Goal: Register for event/course

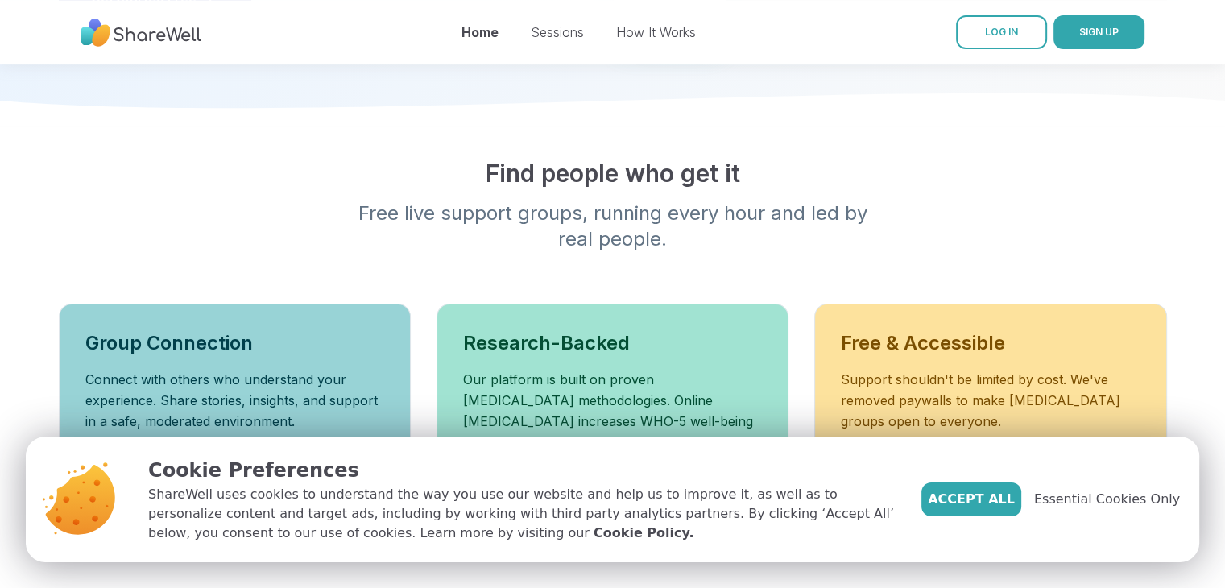
scroll to position [438, 0]
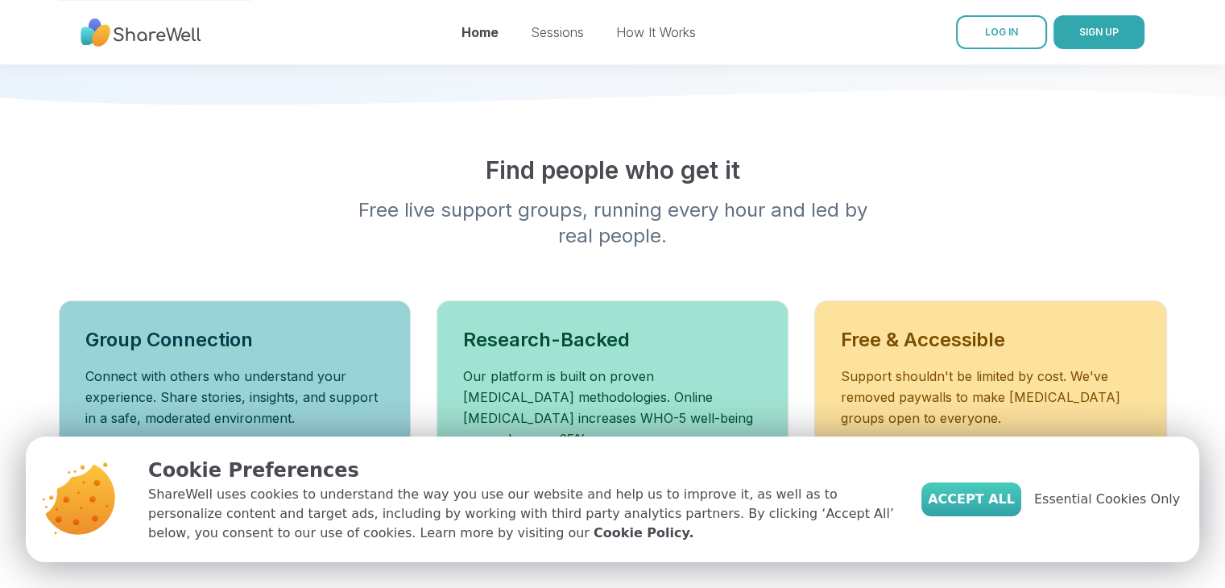
click at [982, 502] on span "Accept All" at bounding box center [971, 499] width 87 height 19
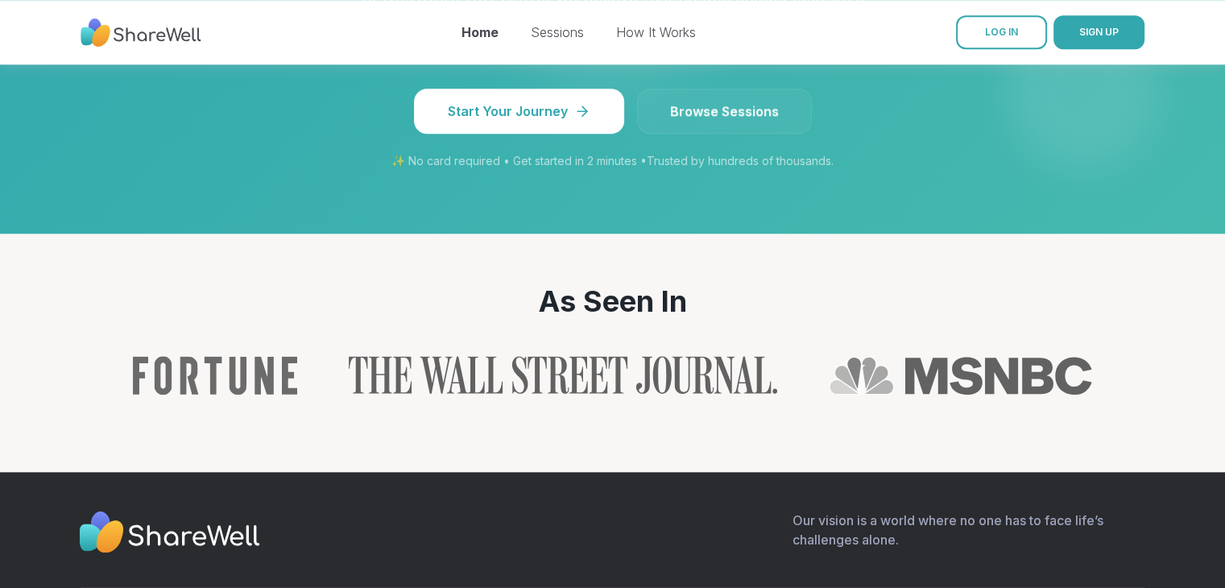
scroll to position [1454, 0]
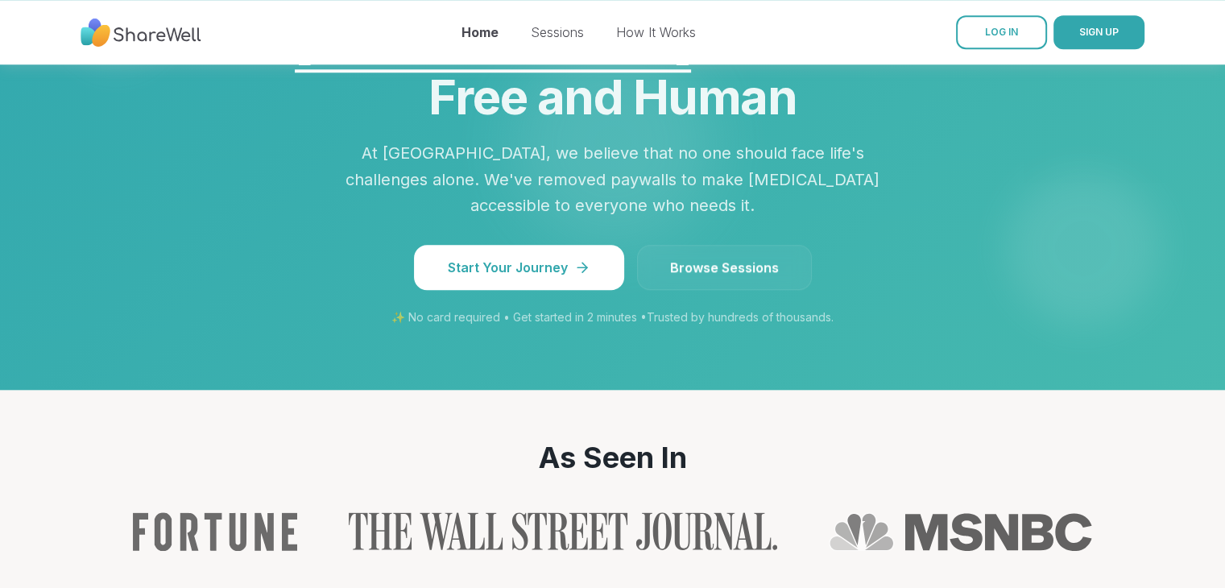
click at [713, 258] on span "Browse Sessions" at bounding box center [724, 267] width 109 height 19
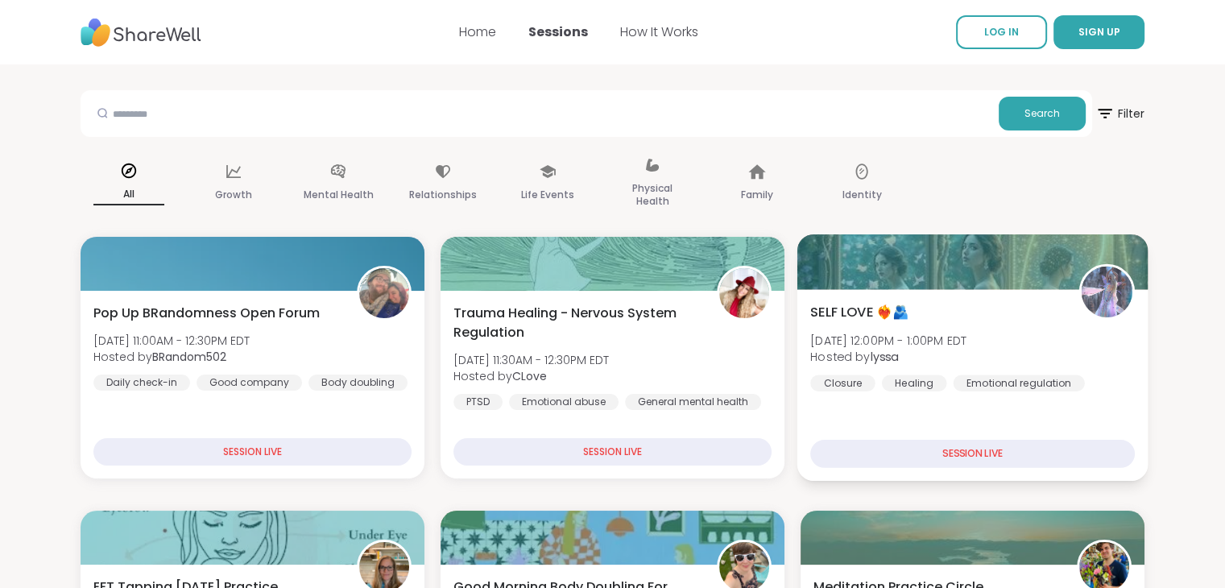
click at [857, 446] on div "SESSION LIVE" at bounding box center [972, 454] width 325 height 28
click at [899, 452] on div "SESSION LIVE" at bounding box center [972, 454] width 325 height 28
click at [947, 458] on div "SESSION LIVE" at bounding box center [972, 454] width 325 height 28
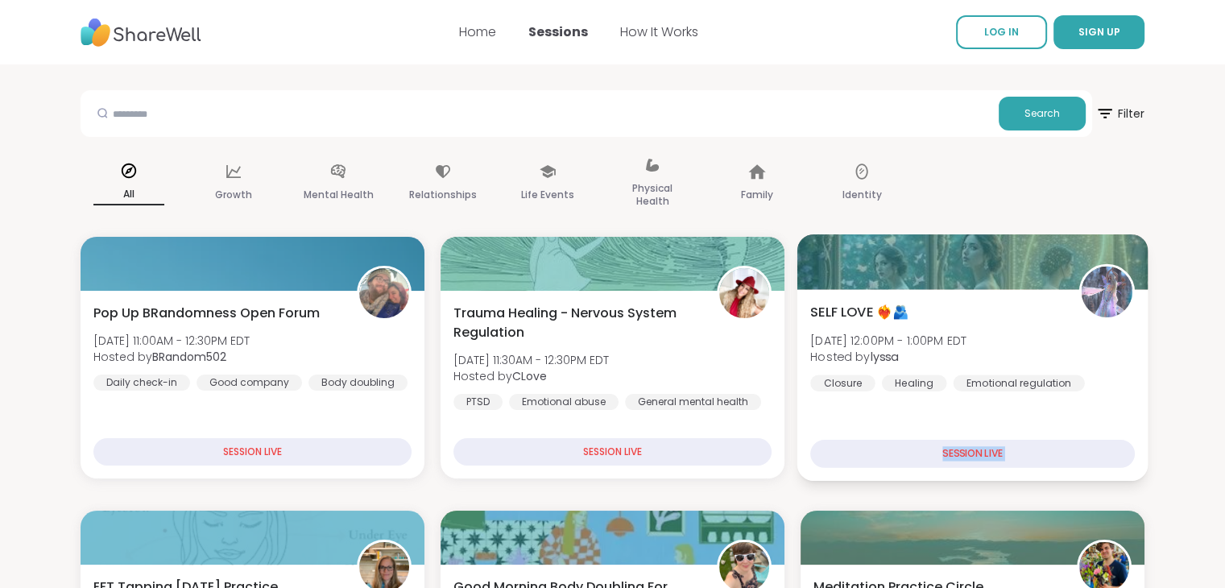
click at [947, 458] on div "SESSION LIVE" at bounding box center [972, 454] width 325 height 28
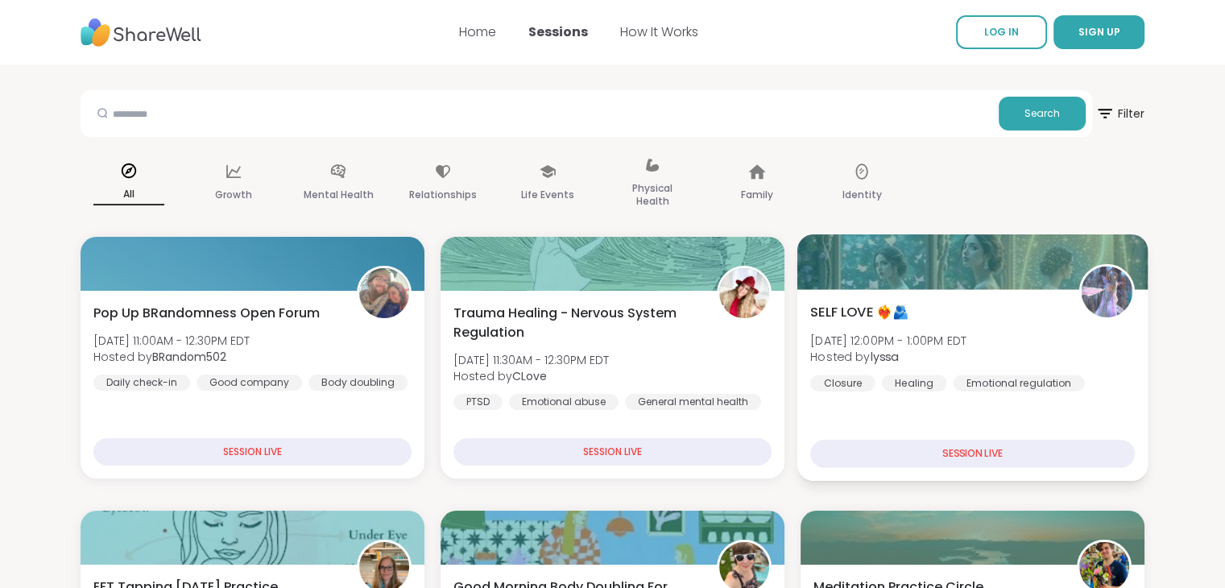
click at [857, 316] on span "SELF LOVE ❤️‍🔥🫂" at bounding box center [859, 312] width 98 height 19
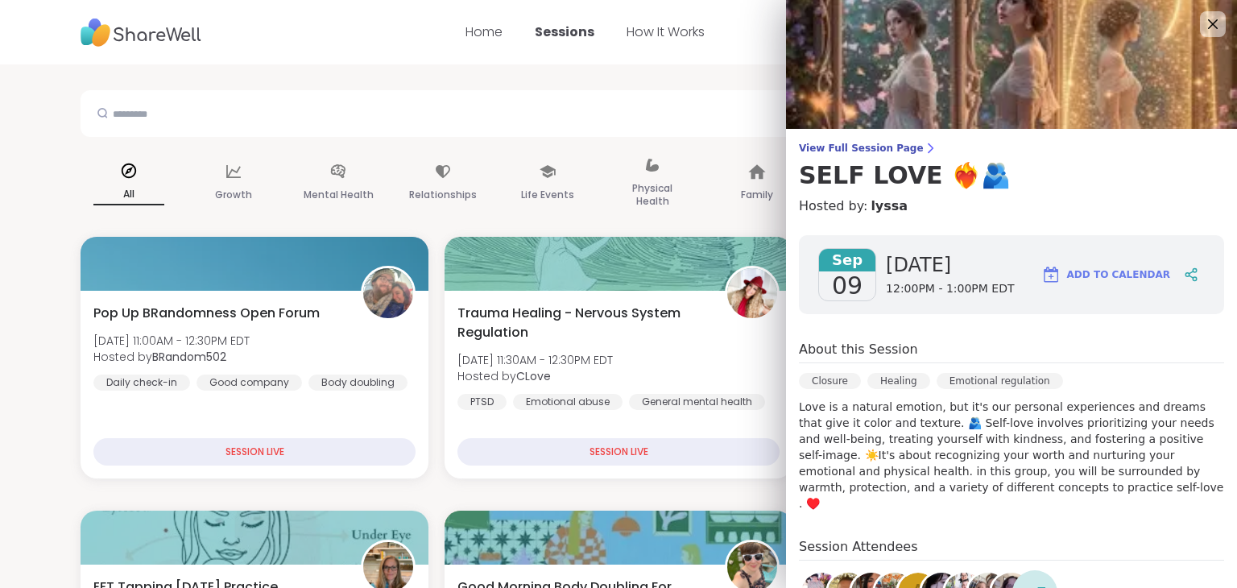
click at [842, 271] on span "09" at bounding box center [847, 285] width 31 height 29
click at [862, 144] on span "View Full Session Page" at bounding box center [1011, 148] width 425 height 13
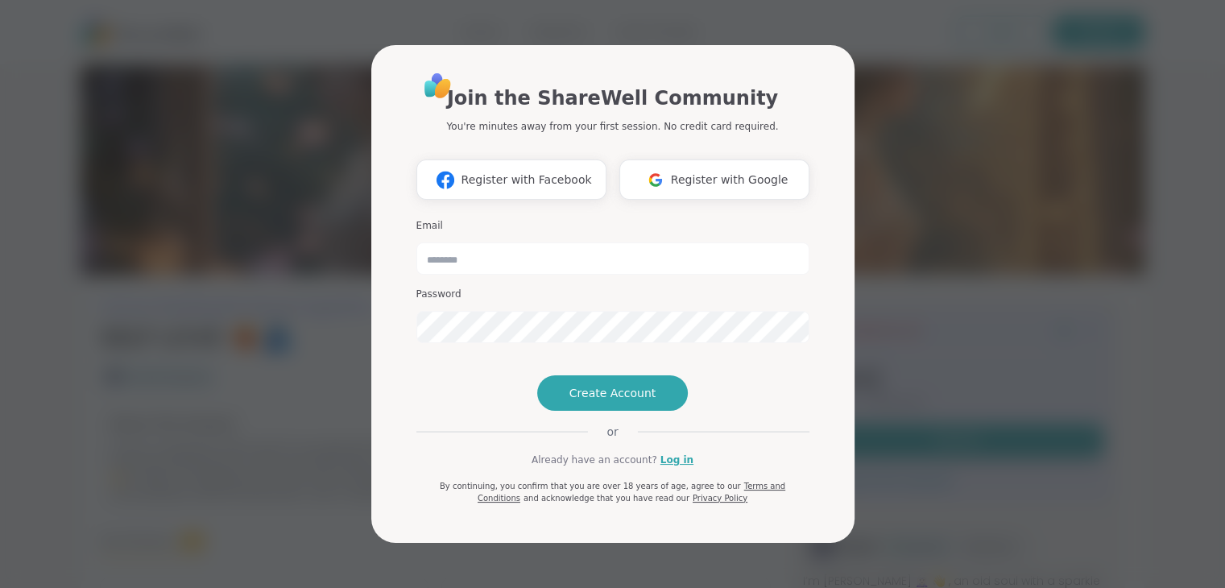
click at [946, 393] on div "Join the ShareWell Community You're minutes away from your first session. No cr…" at bounding box center [613, 294] width 1206 height 588
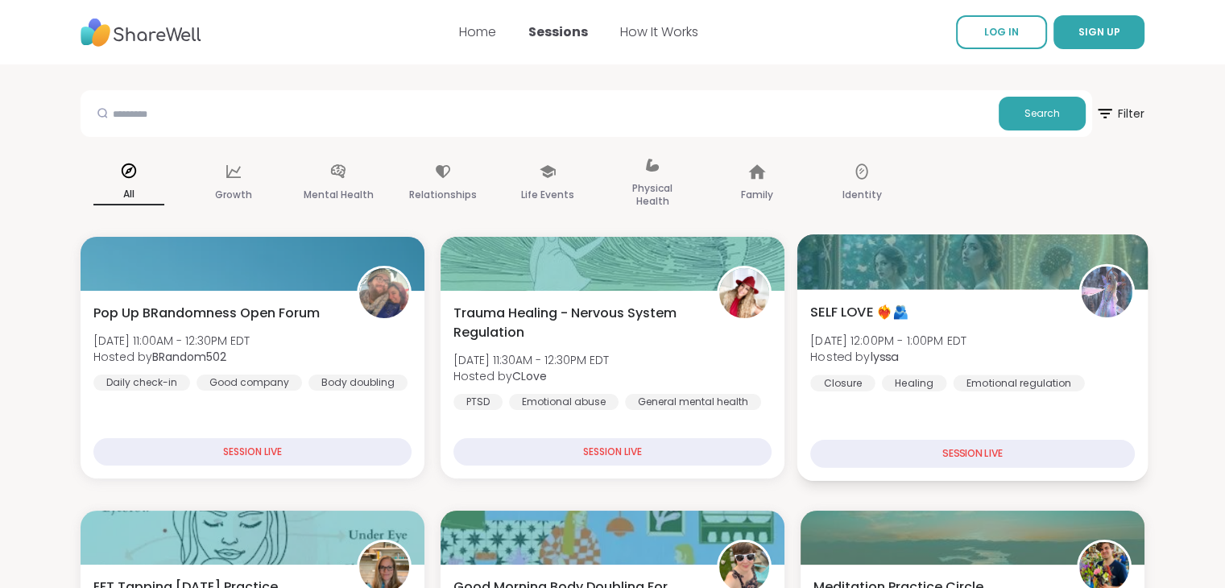
click at [871, 316] on span "SELF LOVE ❤️‍🔥🫂" at bounding box center [859, 312] width 98 height 19
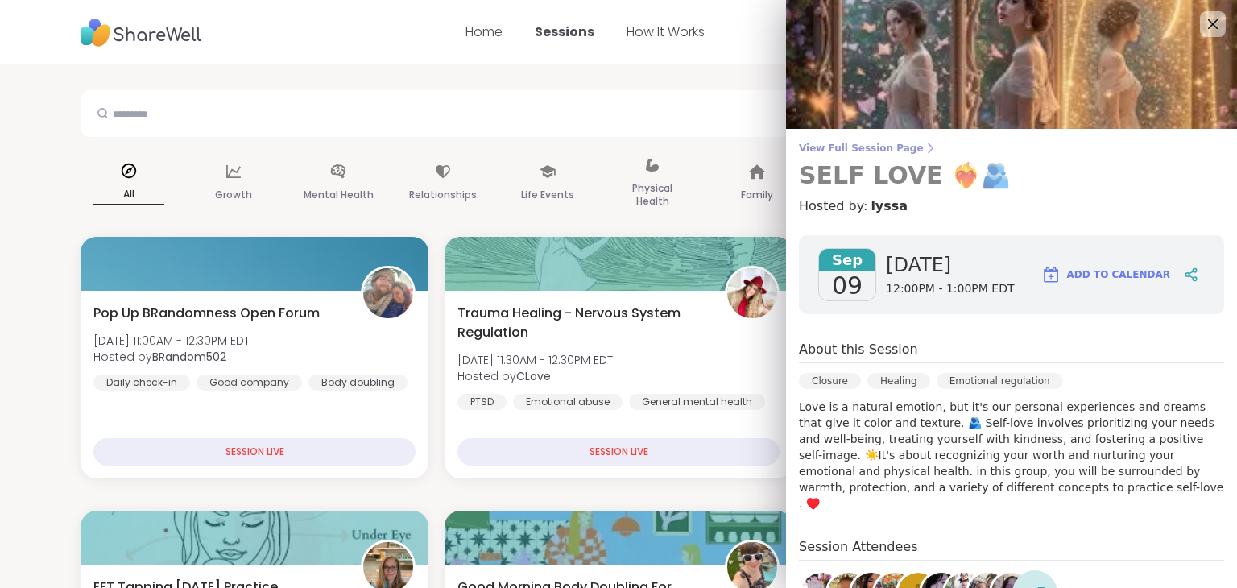
click at [833, 149] on span "View Full Session Page" at bounding box center [1011, 148] width 425 height 13
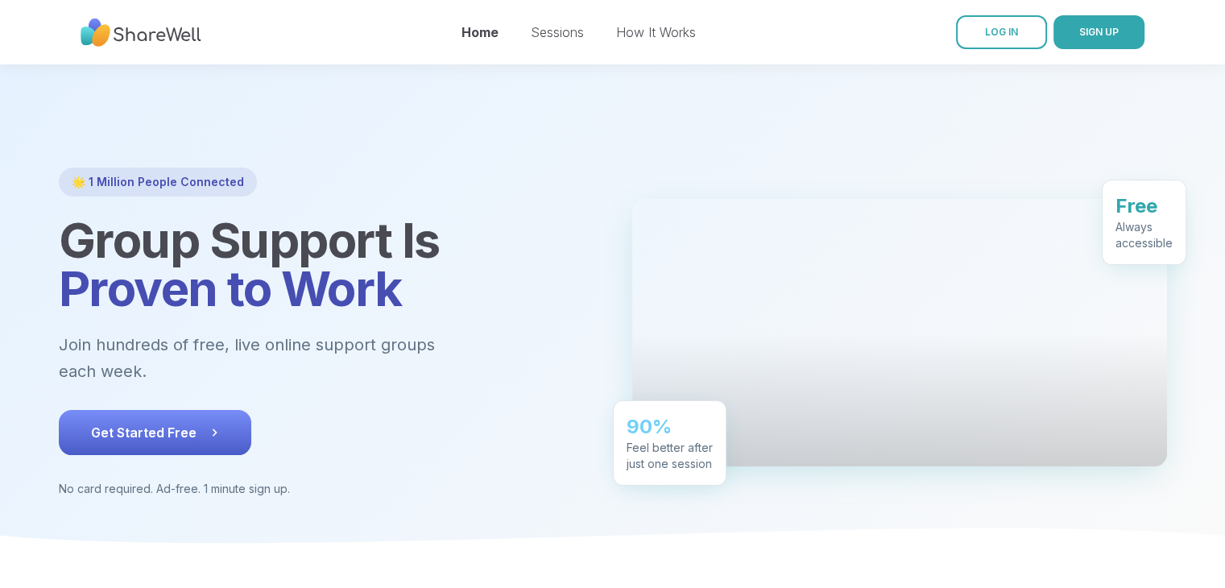
click at [208, 424] on icon at bounding box center [214, 432] width 16 height 16
